Goal: Task Accomplishment & Management: Manage account settings

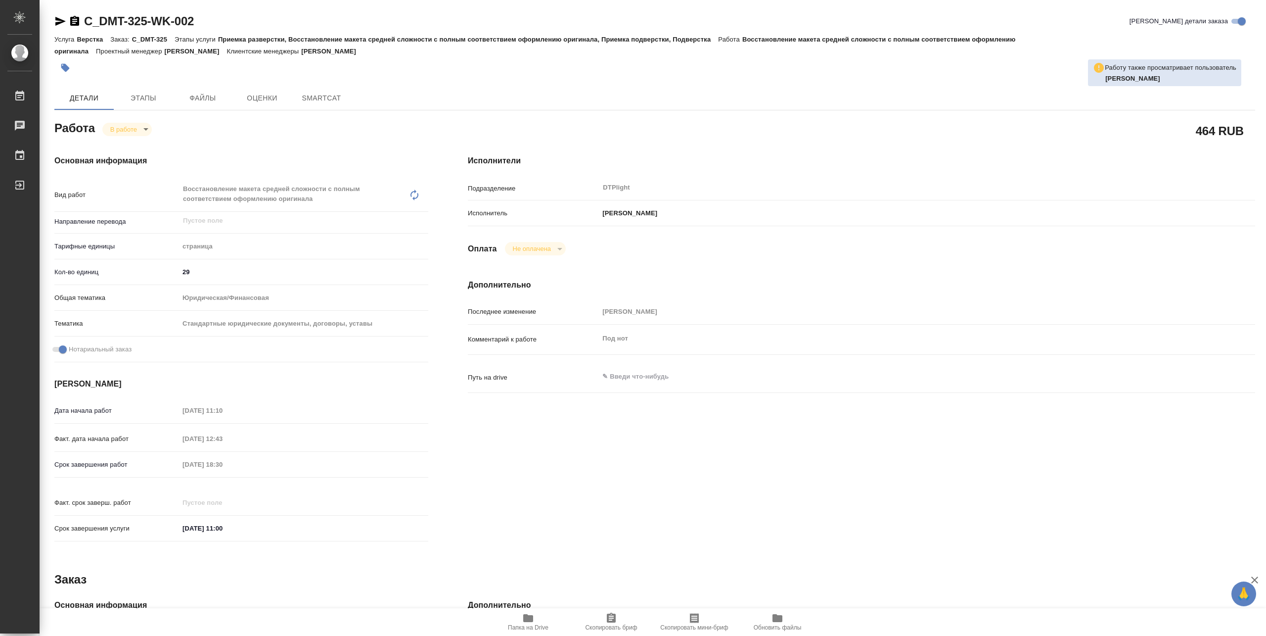
type textarea "x"
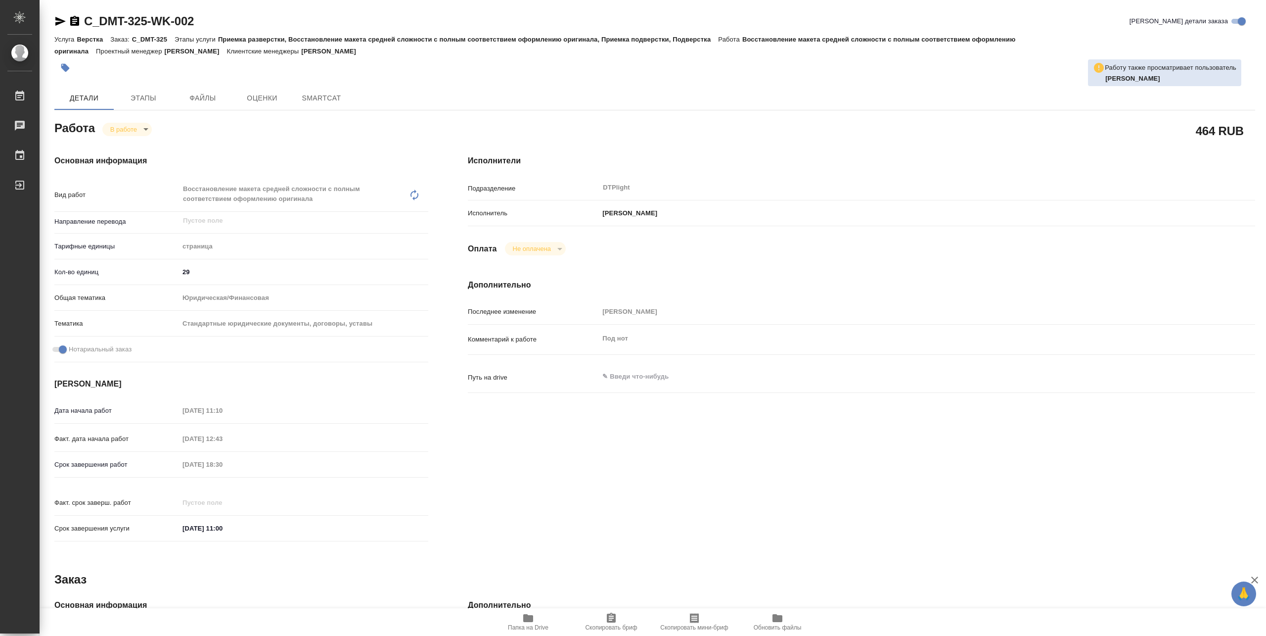
type textarea "x"
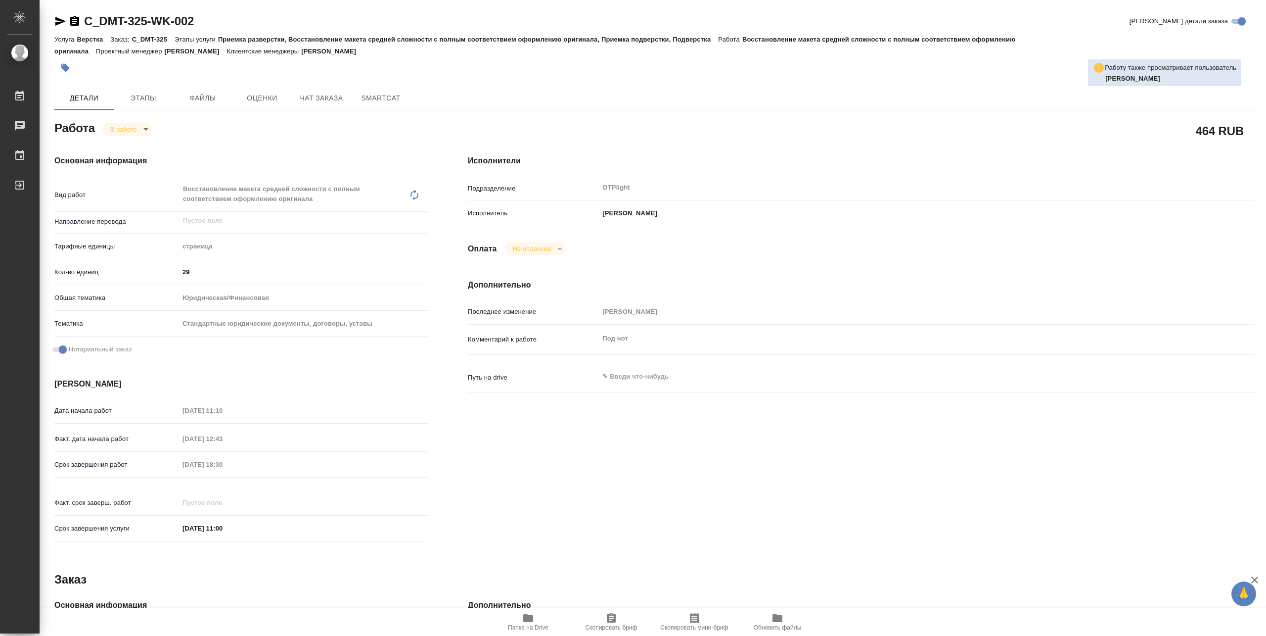
type textarea "x"
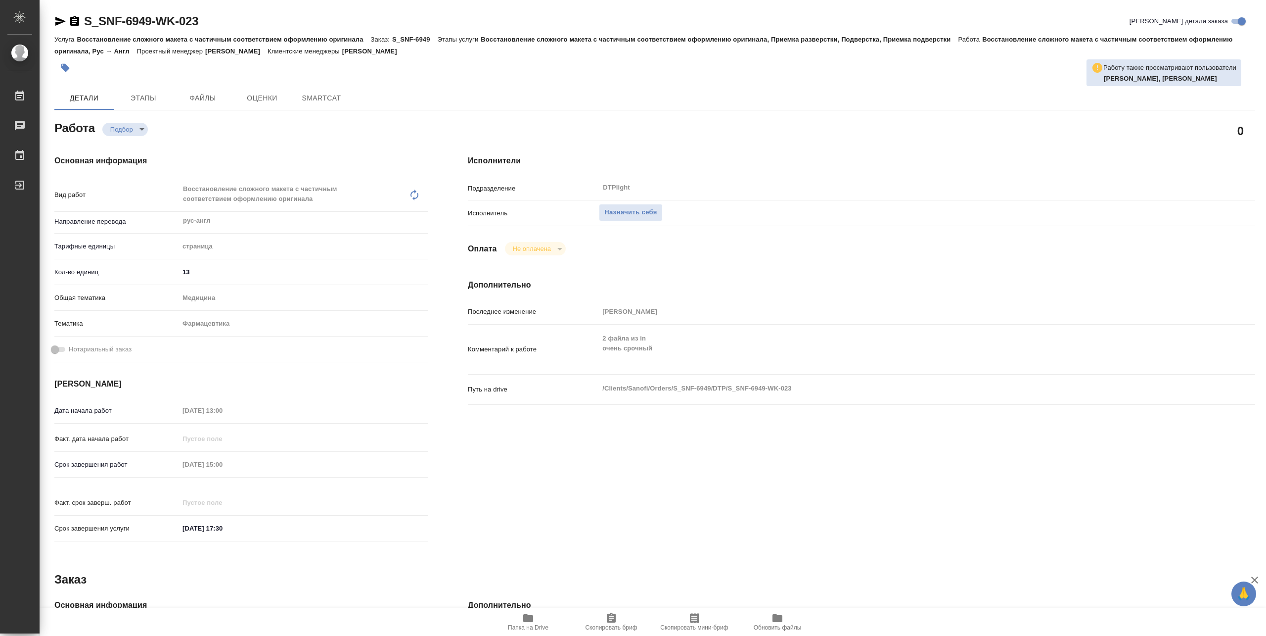
type textarea "x"
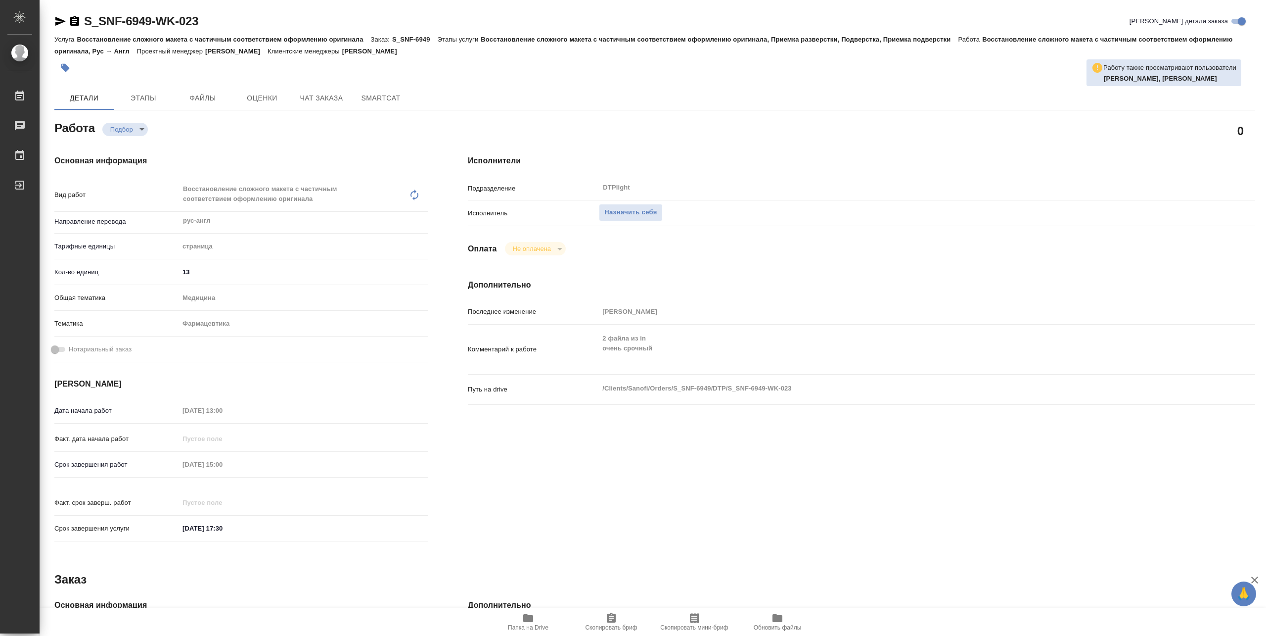
type textarea "x"
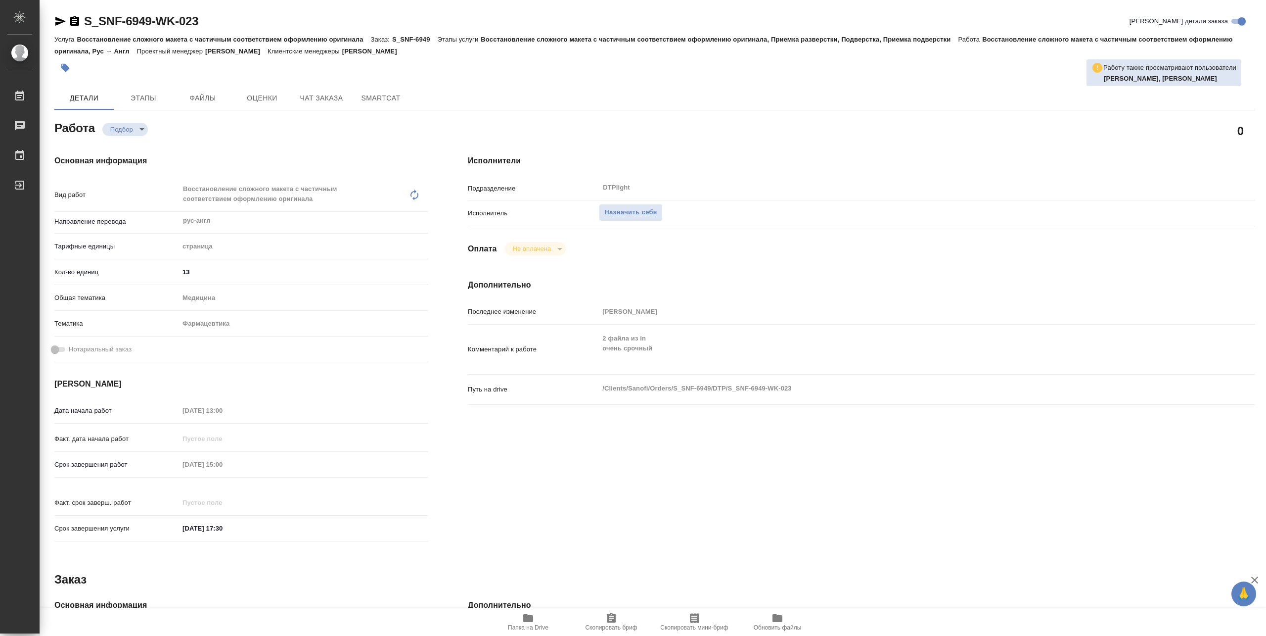
click at [532, 616] on icon "button" at bounding box center [528, 618] width 10 height 8
type textarea "x"
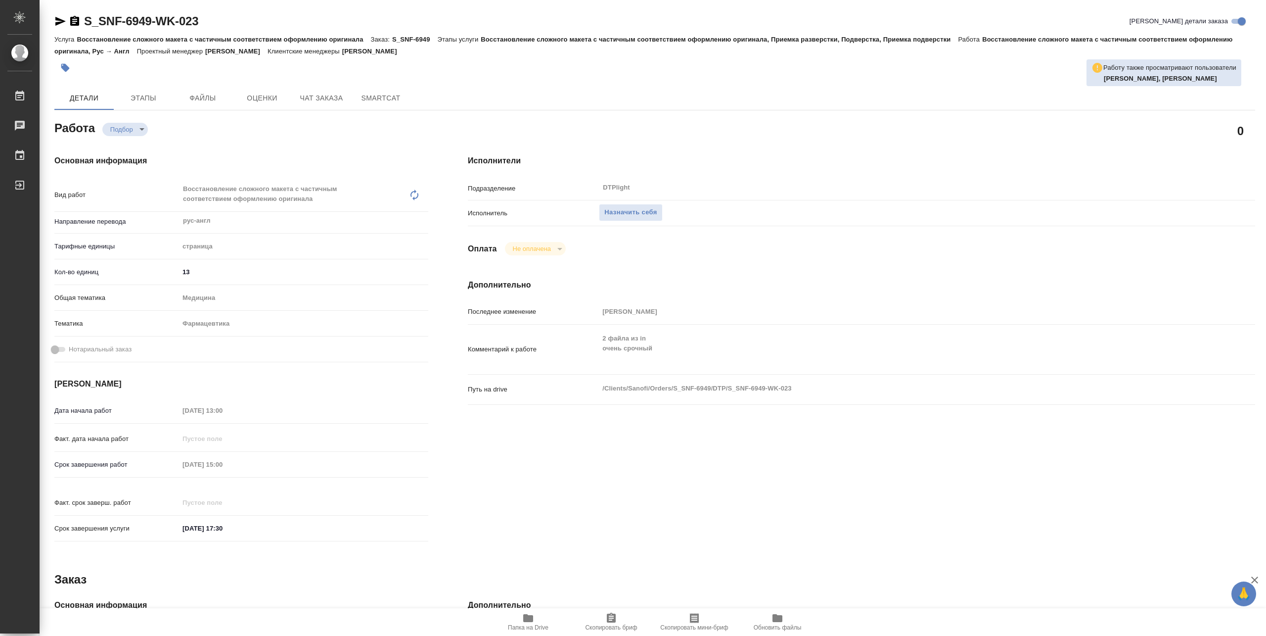
type textarea "x"
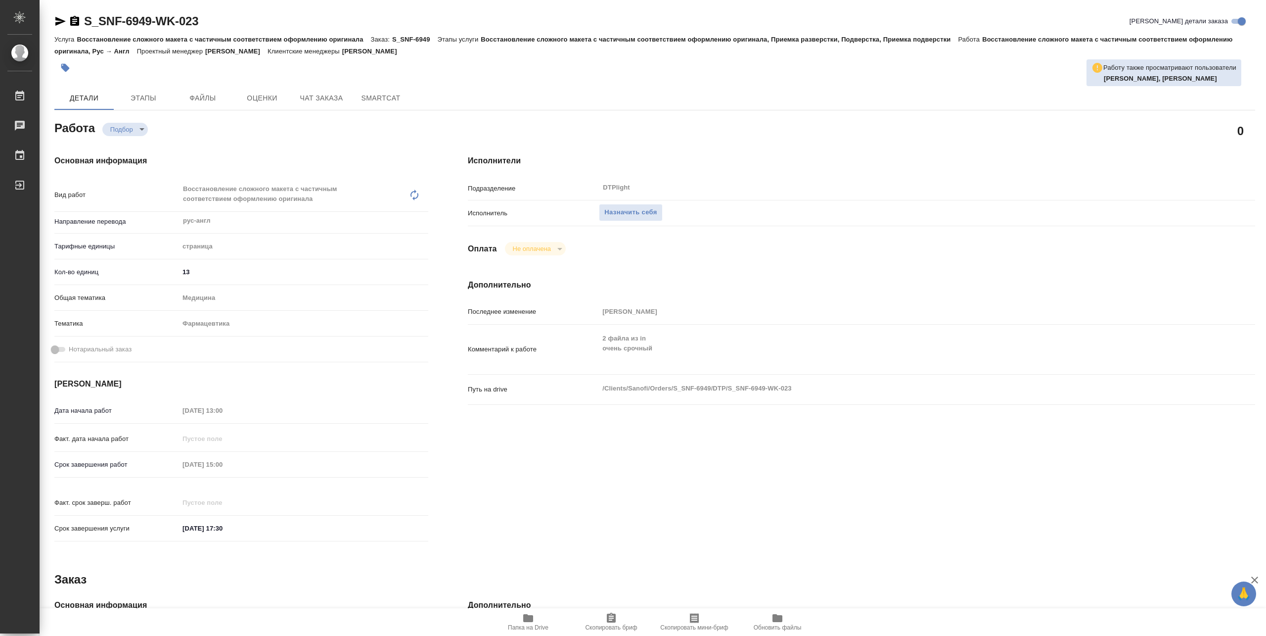
type textarea "x"
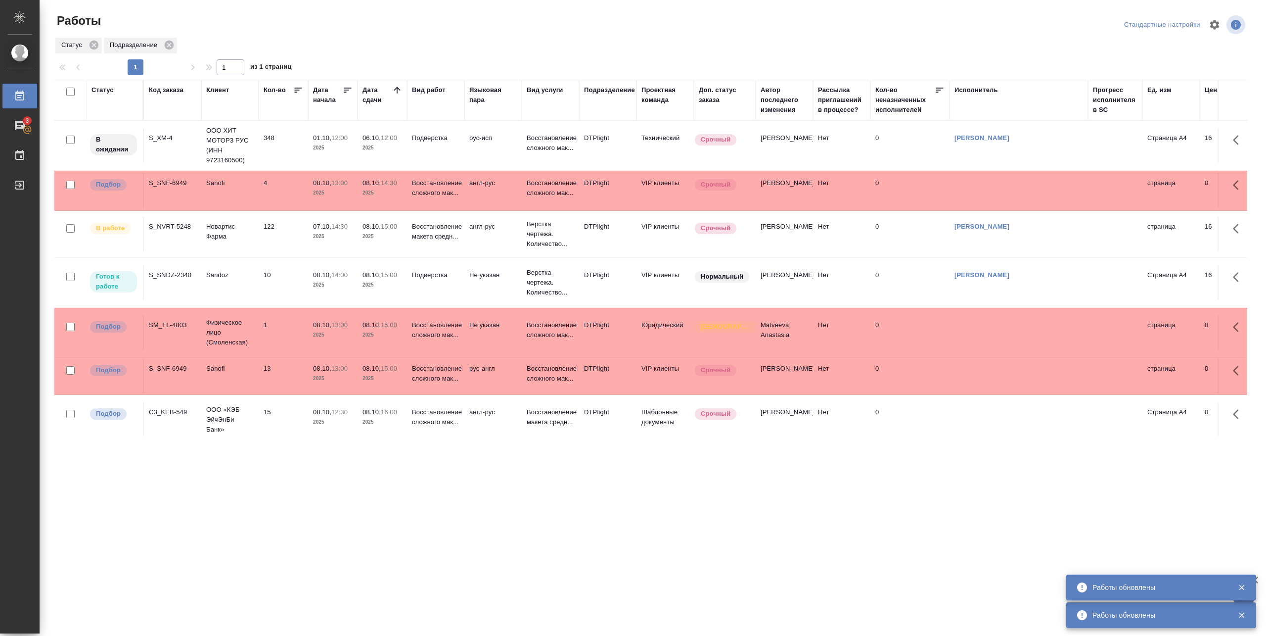
scroll to position [66, 0]
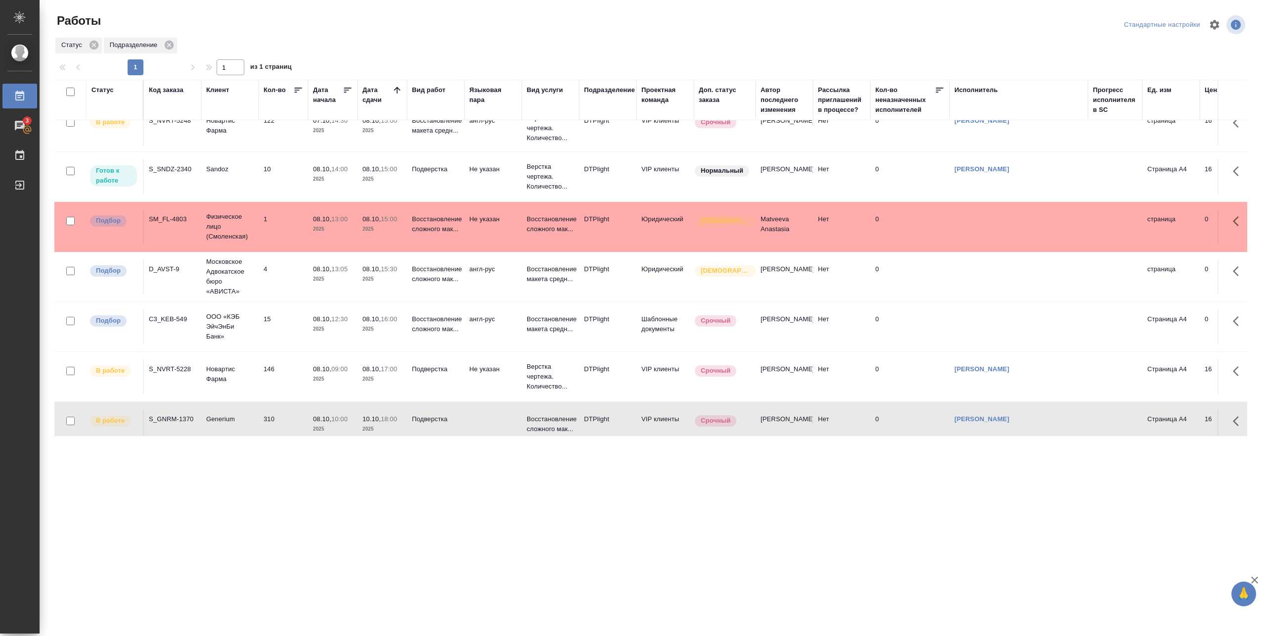
click at [274, 184] on td "10" at bounding box center [283, 176] width 49 height 35
click at [272, 185] on td "10" at bounding box center [283, 176] width 49 height 35
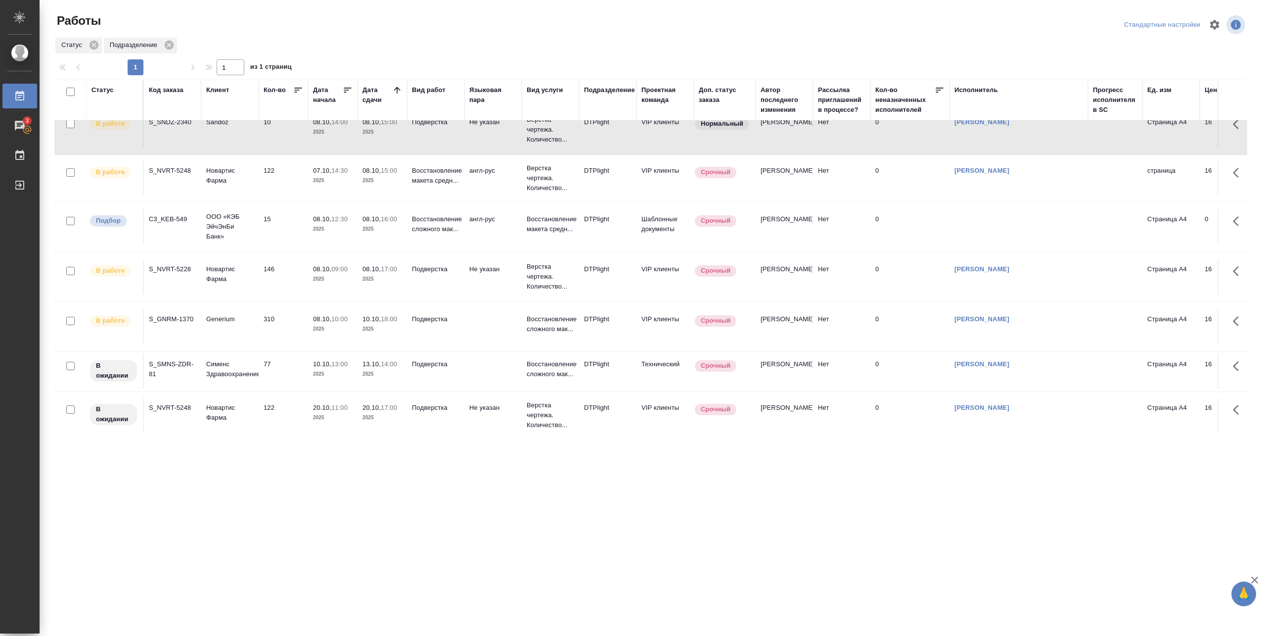
scroll to position [0, 0]
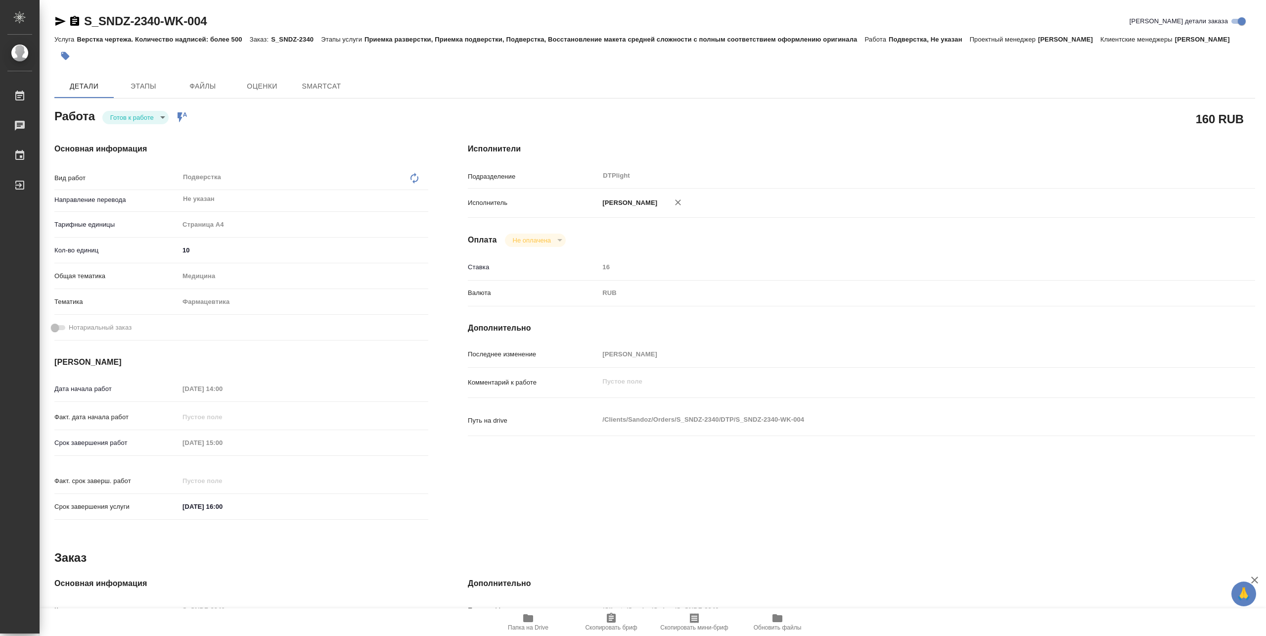
type textarea "x"
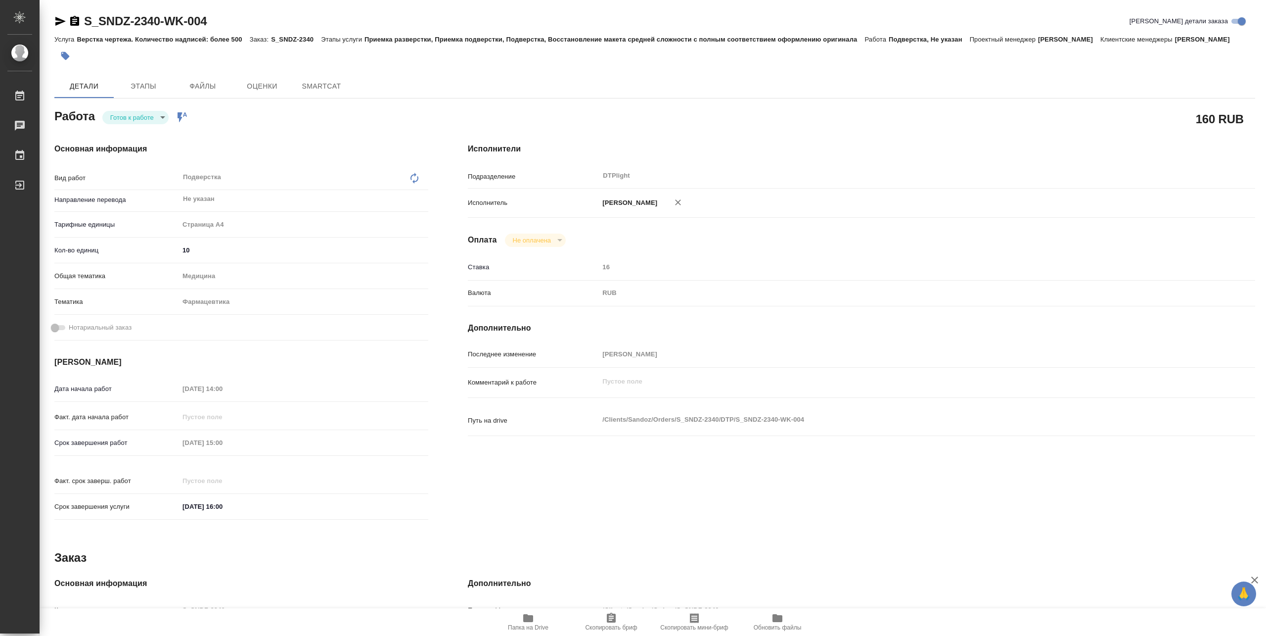
type textarea "x"
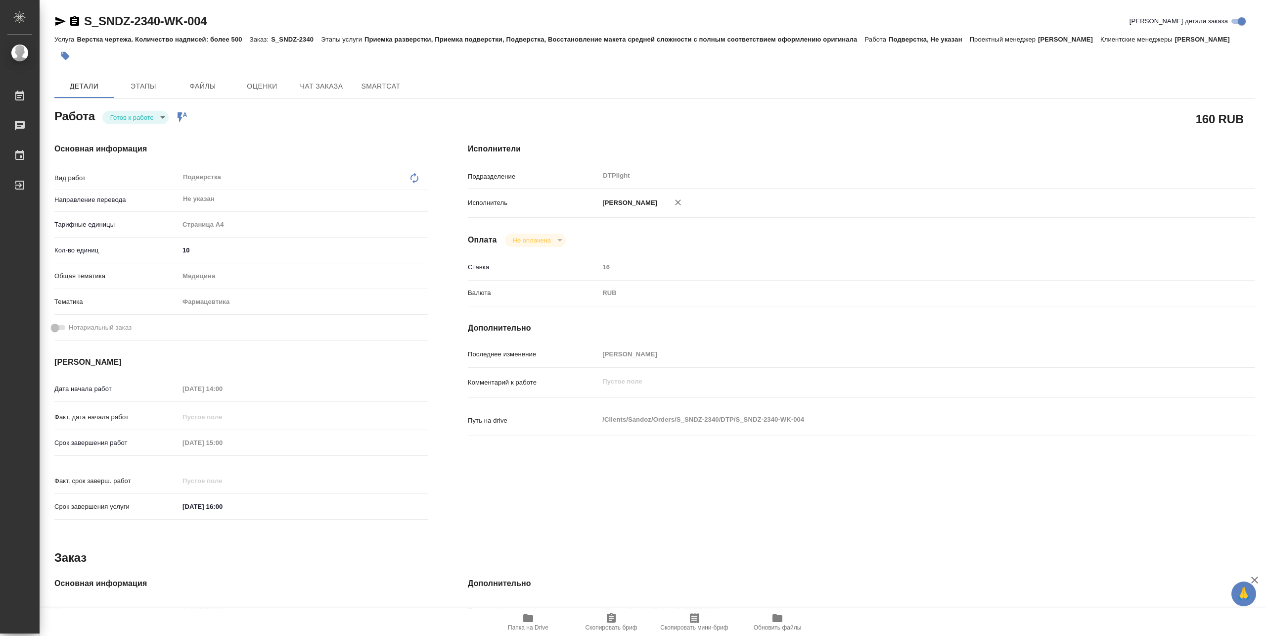
click at [132, 119] on body "🙏 .cls-1 fill:#fff; AWATERA [PERSON_NAME] Чаты График Выйти S_SNDZ-2340-WK-004 …" at bounding box center [633, 318] width 1266 height 636
click at [126, 123] on li "В работе" at bounding box center [135, 117] width 66 height 17
type textarea "x"
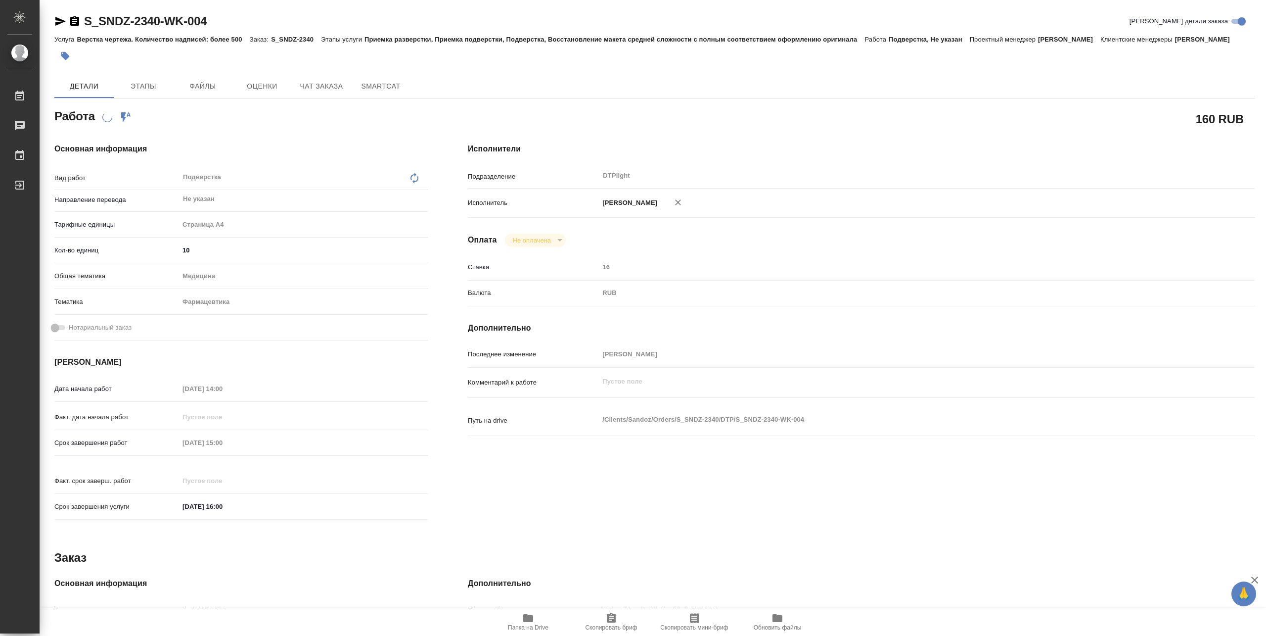
type textarea "x"
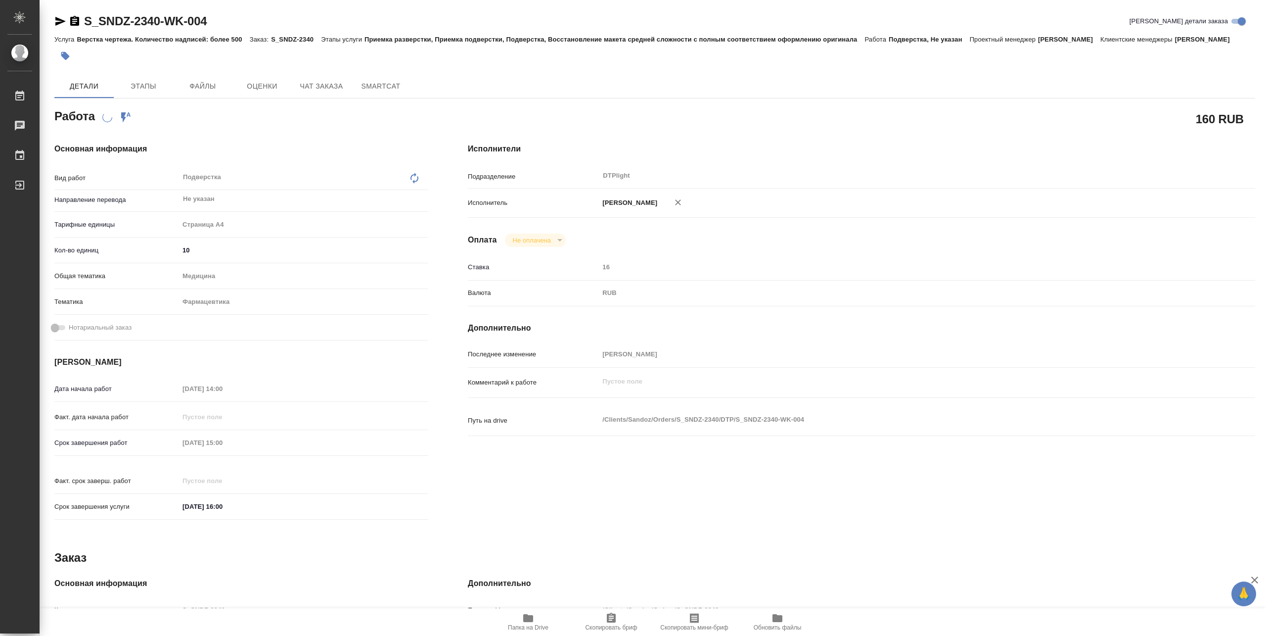
type textarea "x"
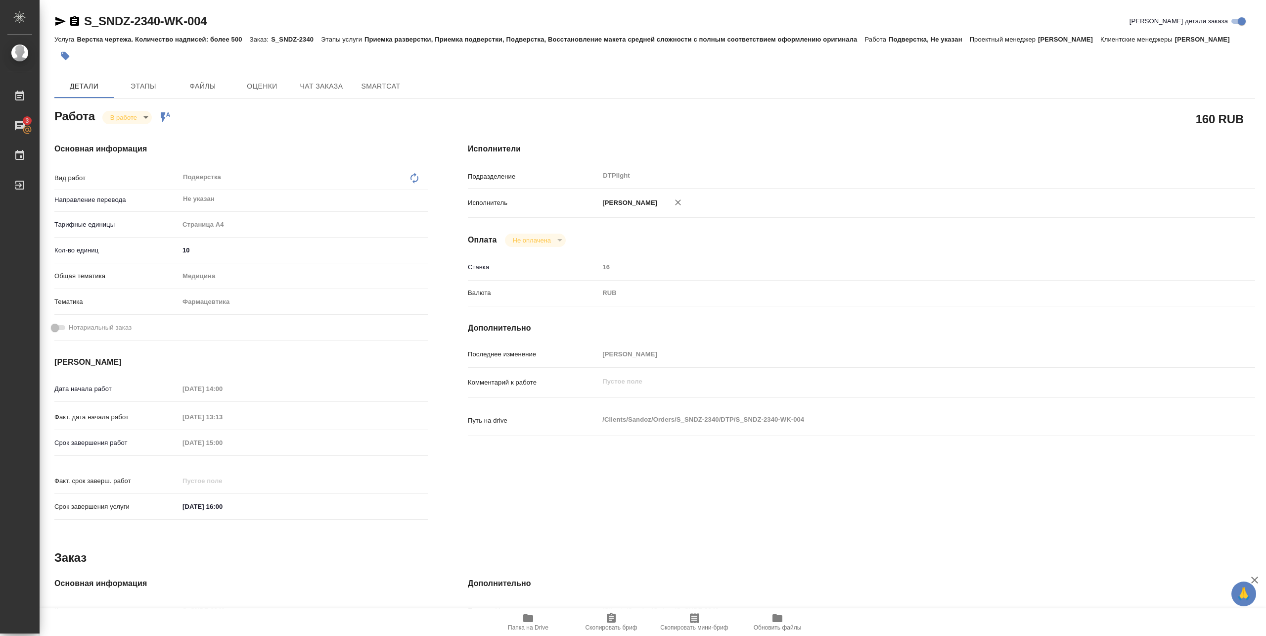
type textarea "x"
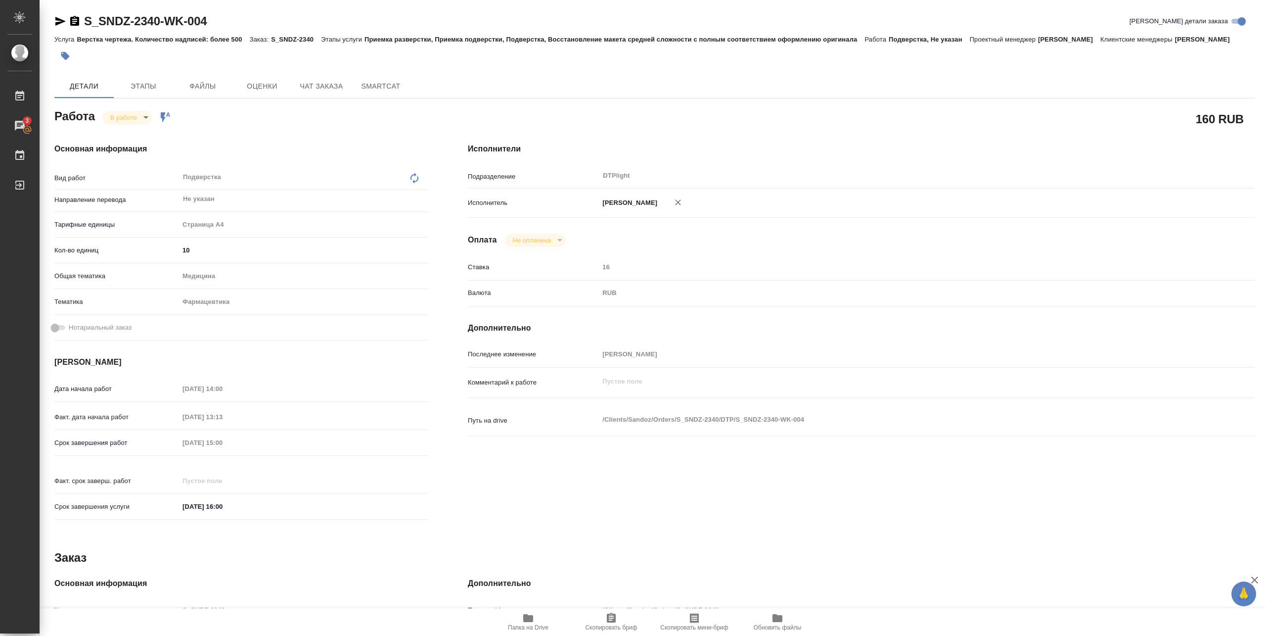
type textarea "x"
click at [531, 630] on span "Папка на Drive" at bounding box center [528, 627] width 41 height 7
